Goal: Complete application form

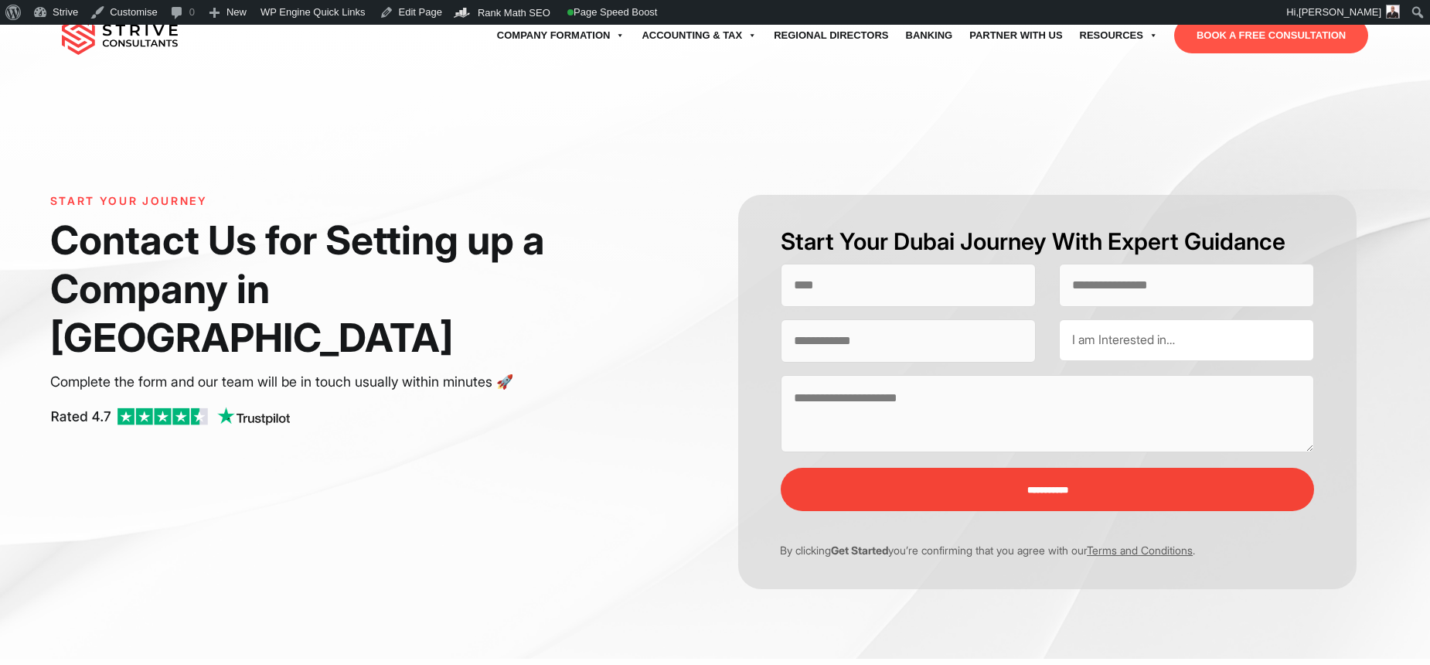
select select "Contact form"
